Goal: Information Seeking & Learning: Understand process/instructions

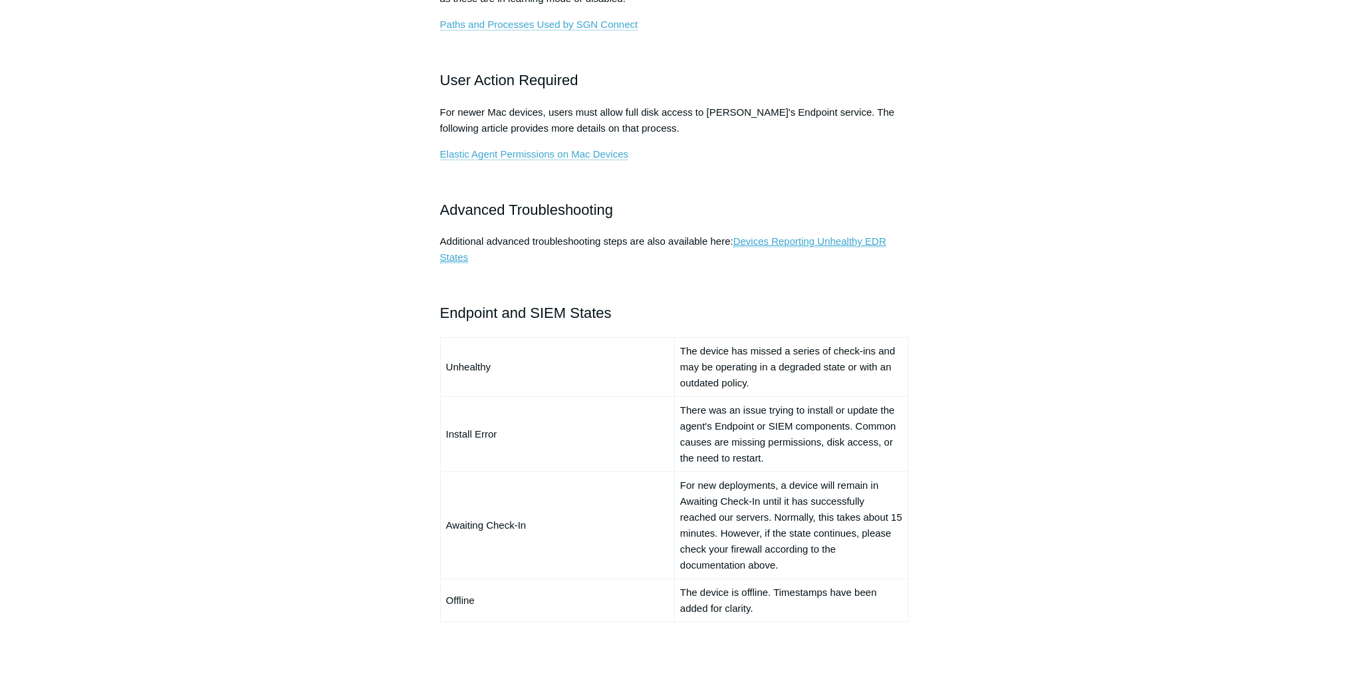
scroll to position [798, 0]
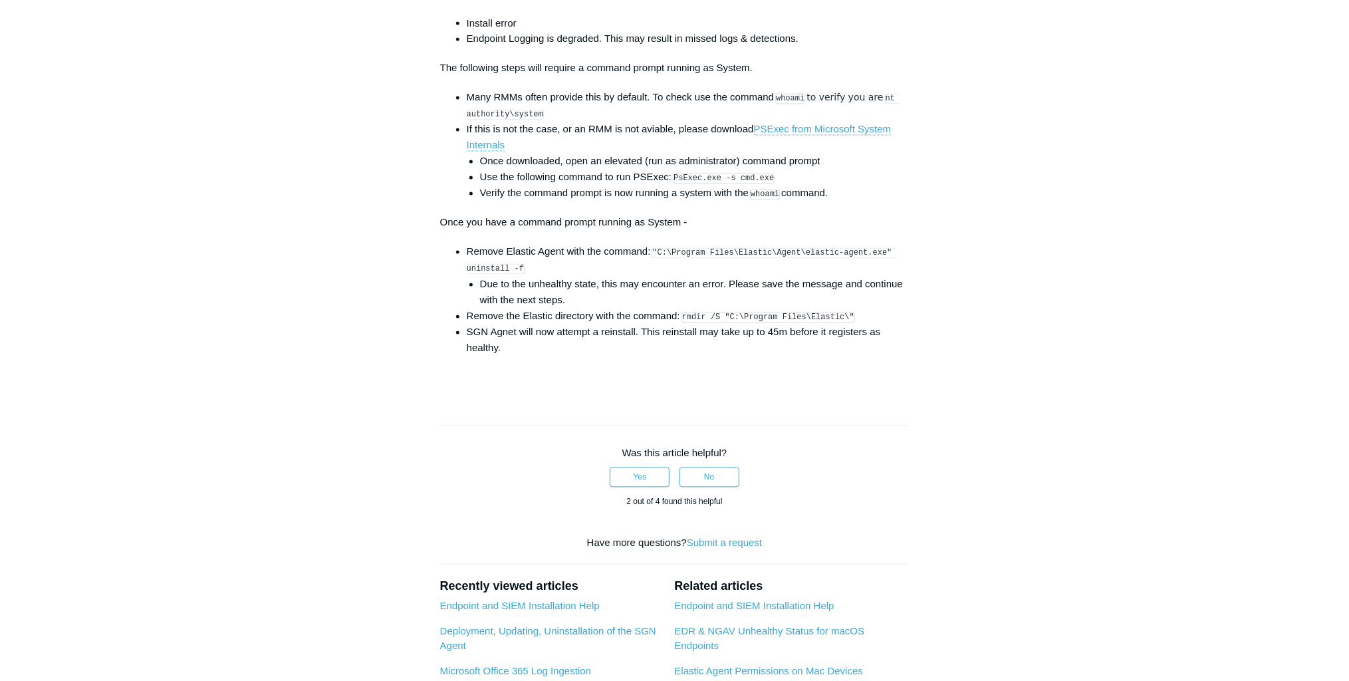
scroll to position [2021, 0]
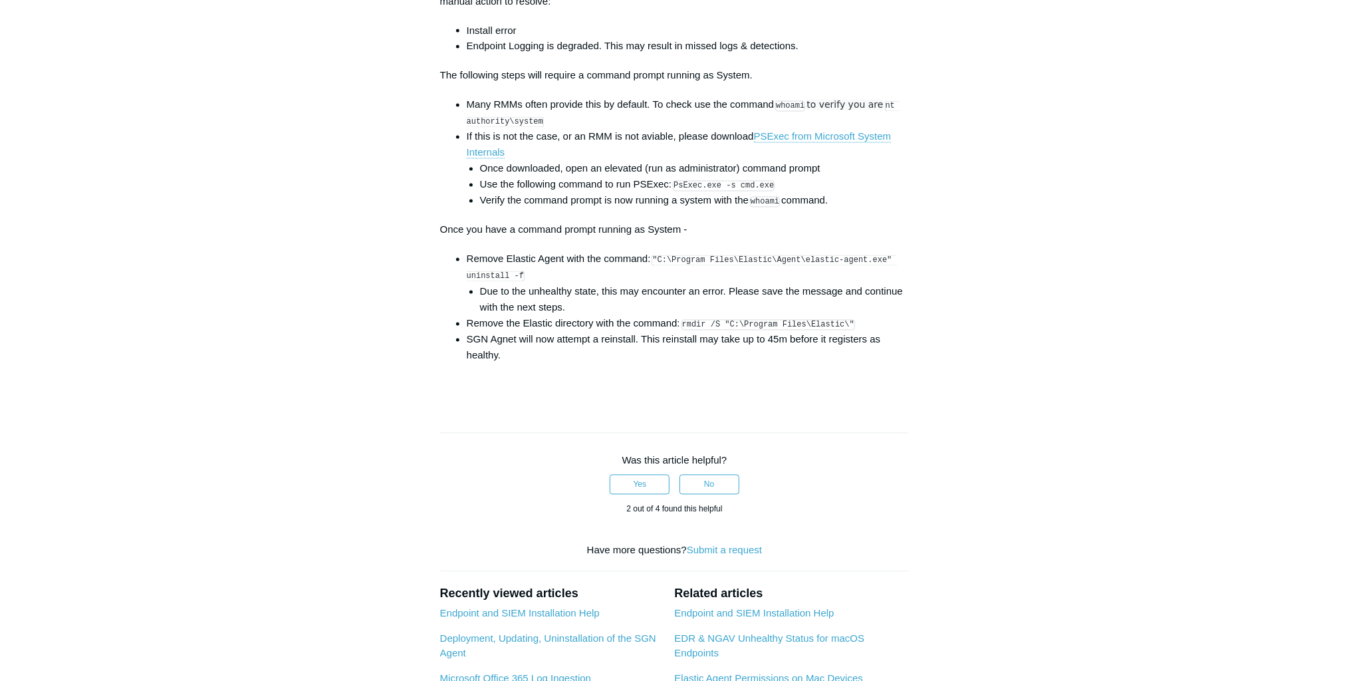
scroll to position [1968, 0]
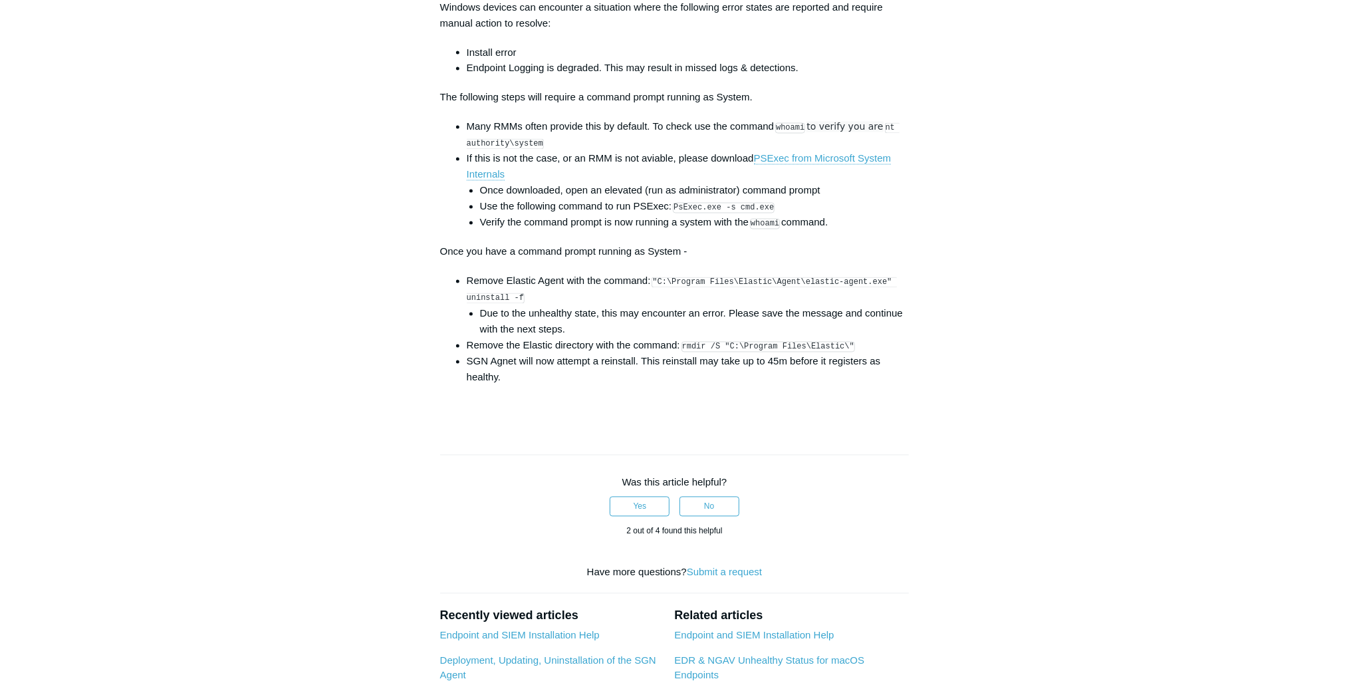
click at [765, 280] on code ""C:\Program Files\Elastic\Agent\elastic-agent.exe" uninstall -f" at bounding box center [682, 290] width 430 height 27
drag, startPoint x: 660, startPoint y: 283, endPoint x: 864, endPoint y: 287, distance: 204.1
click at [864, 287] on code ""C:\Program Files\Elastic\Agent\elastic-agent.exe" uninstall -f" at bounding box center [682, 290] width 430 height 27
drag, startPoint x: 864, startPoint y: 287, endPoint x: 640, endPoint y: 297, distance: 224.3
click at [636, 302] on li "Remove Elastic Agent with the command: "C:\Program Files\Elastic\Agent\elastic-…" at bounding box center [688, 305] width 443 height 64
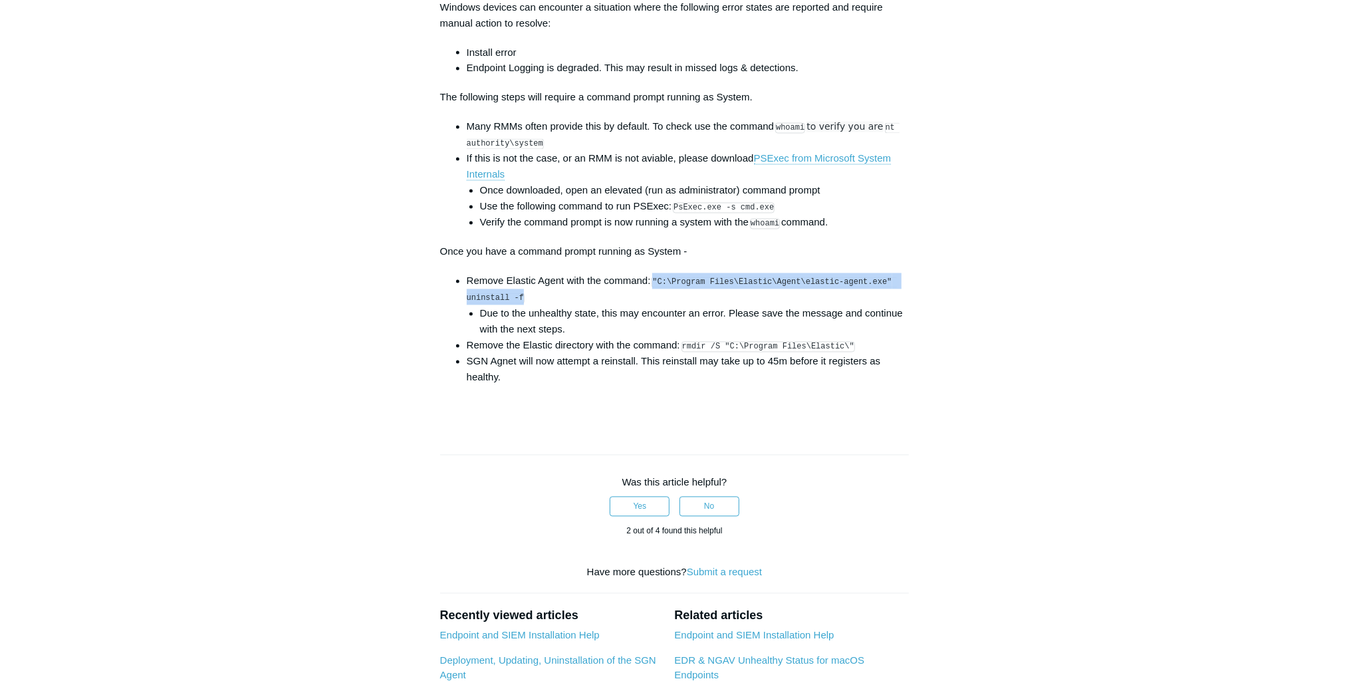
drag, startPoint x: 656, startPoint y: 285, endPoint x: 519, endPoint y: 297, distance: 136.8
click at [519, 297] on li "Remove Elastic Agent with the command: "C:\Program Files\Elastic\Agent\elastic-…" at bounding box center [688, 305] width 443 height 64
copy code ""C:\Program Files\Elastic\Agent\elastic-agent.exe" uninstall -f"
click at [685, 344] on li "Remove the Elastic directory with the command: rmdir /S "C:\Program Files\Elast…" at bounding box center [688, 346] width 443 height 16
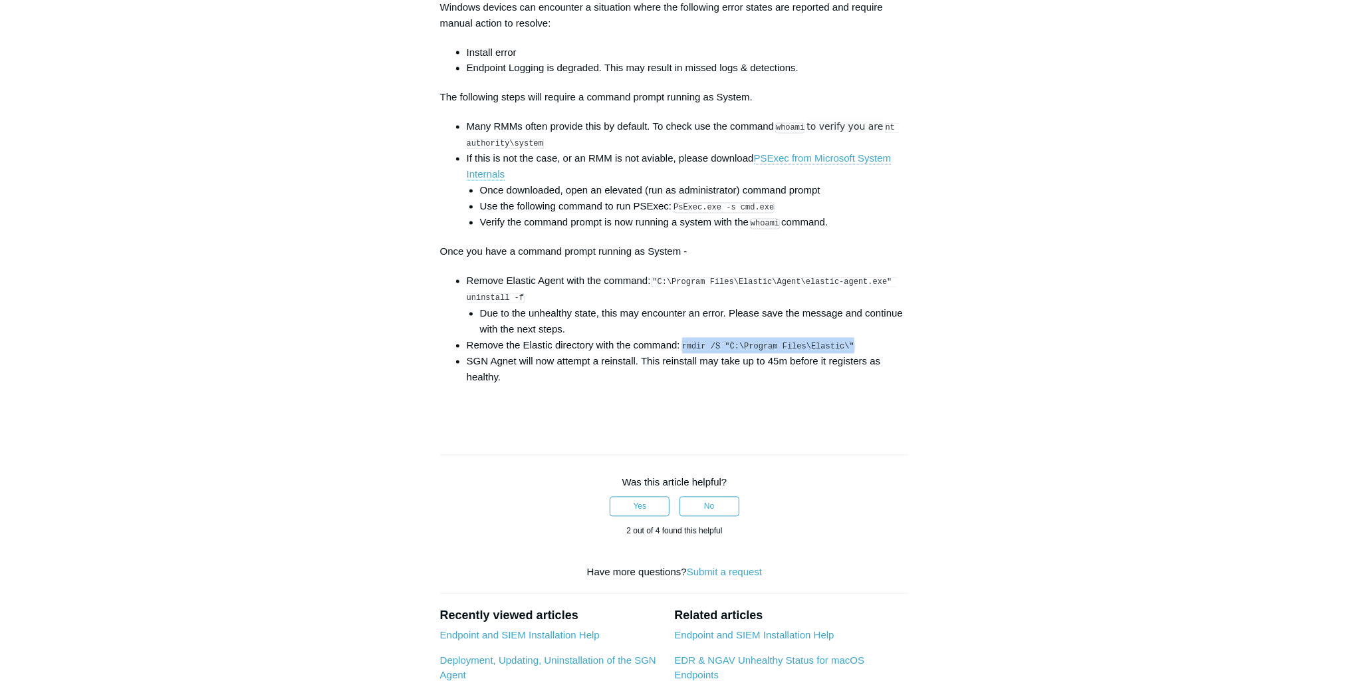
drag, startPoint x: 685, startPoint y: 344, endPoint x: 846, endPoint y: 348, distance: 160.9
click at [846, 348] on li "Remove the Elastic directory with the command: rmdir /S "C:\Program Files\Elast…" at bounding box center [688, 346] width 443 height 16
copy code "rmdir /S "C:\Program Files\Elastic\""
